Goal: Task Accomplishment & Management: Use online tool/utility

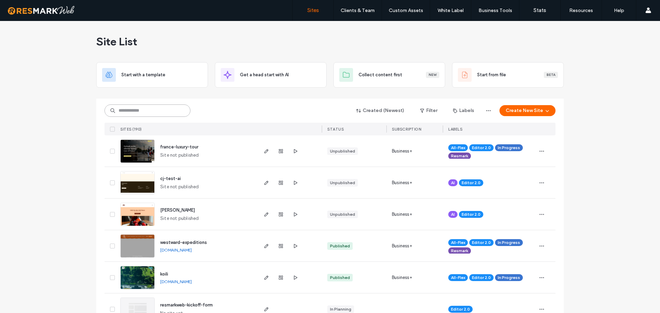
click at [151, 111] on input at bounding box center [147, 110] width 86 height 12
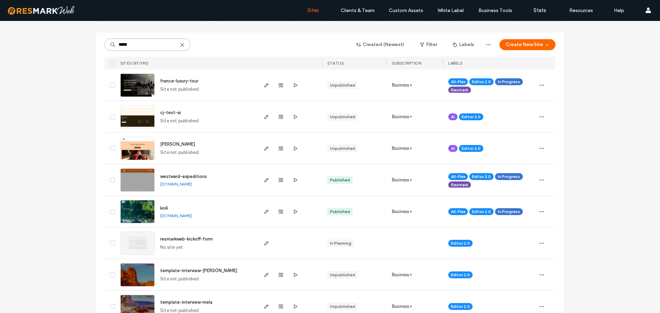
scroll to position [69, 0]
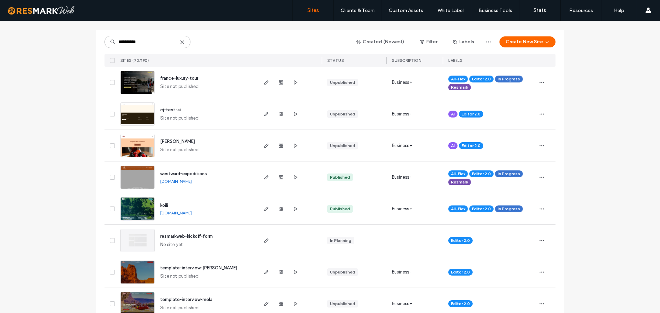
type input "**********"
click at [180, 43] on use at bounding box center [181, 42] width 3 height 3
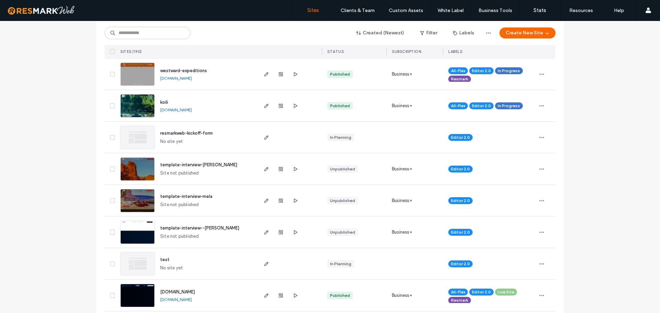
scroll to position [0, 0]
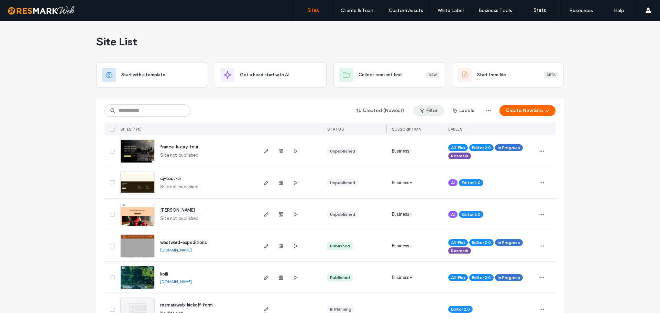
click at [433, 110] on button "Filter" at bounding box center [428, 110] width 31 height 11
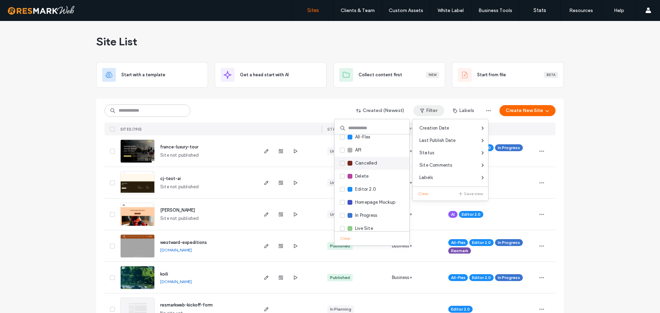
scroll to position [102, 0]
click at [379, 147] on div "Live Site" at bounding box center [371, 143] width 75 height 13
click at [341, 145] on span at bounding box center [342, 143] width 5 height 5
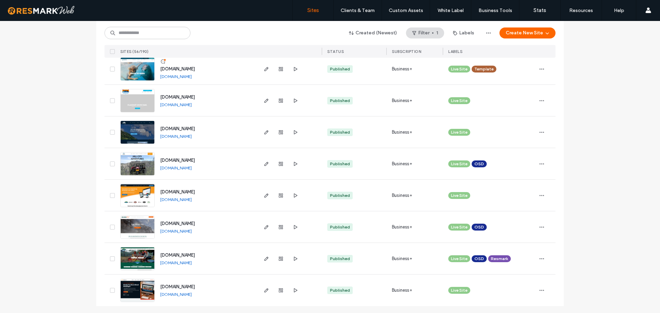
scroll to position [1600, 0]
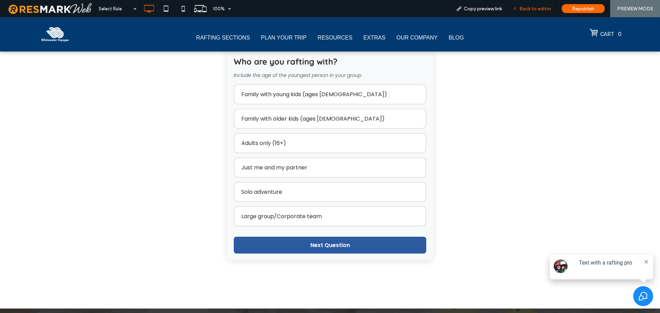
click at [538, 10] on span "Back to editor" at bounding box center [535, 9] width 32 height 6
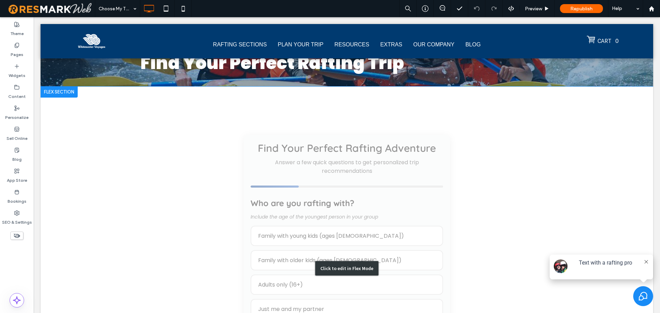
scroll to position [94, 0]
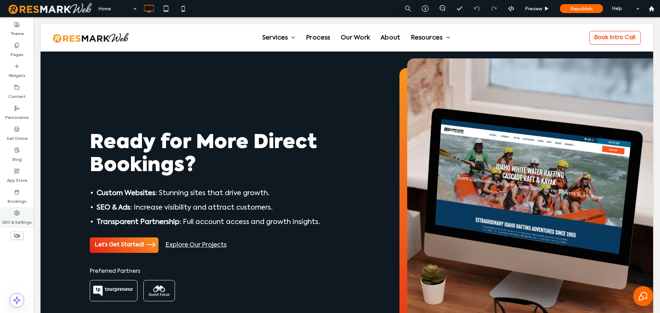
click at [15, 214] on use at bounding box center [16, 213] width 5 height 5
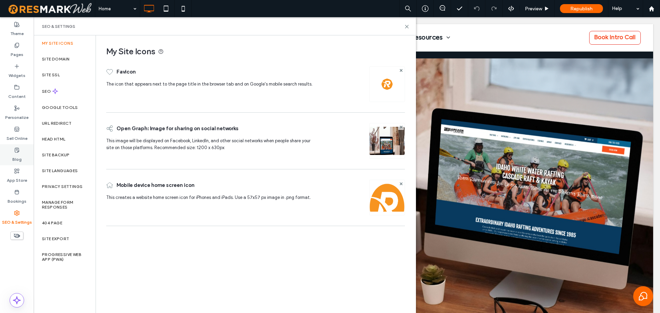
click at [18, 148] on use at bounding box center [17, 150] width 4 height 4
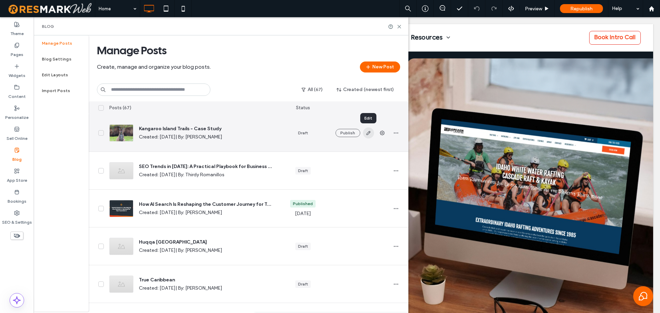
click at [367, 133] on use "button" at bounding box center [368, 133] width 4 height 4
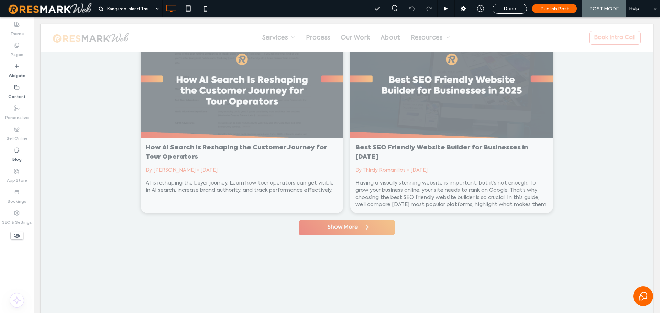
scroll to position [1992, 0]
